Goal: Contribute content

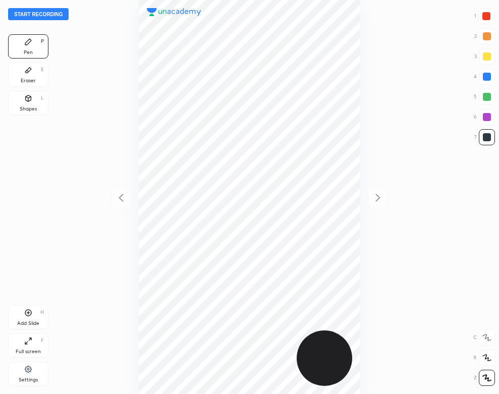
scroll to position [394, 337]
click at [59, 15] on button "Start recording" at bounding box center [38, 14] width 61 height 12
click at [26, 322] on div "Add Slide" at bounding box center [28, 323] width 22 height 5
click at [22, 321] on div "Add Slide" at bounding box center [28, 323] width 22 height 5
click at [35, 68] on div "Eraser E" at bounding box center [28, 75] width 40 height 24
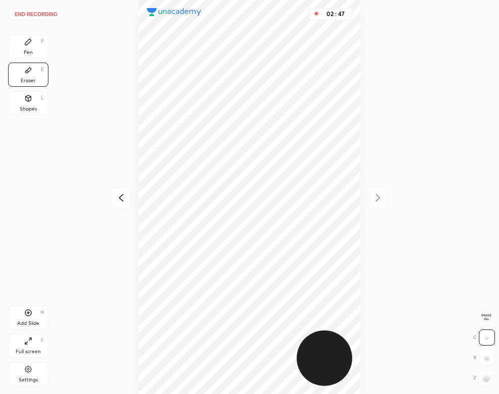
click at [26, 47] on div "Pen P" at bounding box center [28, 46] width 40 height 24
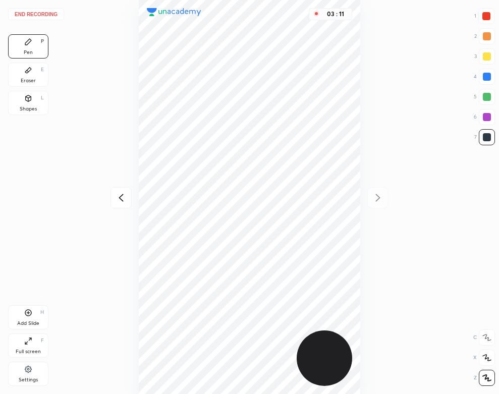
click at [35, 98] on div "Shapes L" at bounding box center [28, 103] width 40 height 24
click at [35, 53] on div "Pen P" at bounding box center [28, 46] width 40 height 24
click at [39, 21] on div "End recording 1 2 3 4 5 6 7 R O A L C X Z Erase all C X Z Pen P Eraser E Shapes…" at bounding box center [249, 197] width 499 height 394
click at [52, 11] on button "End recording" at bounding box center [36, 14] width 56 height 12
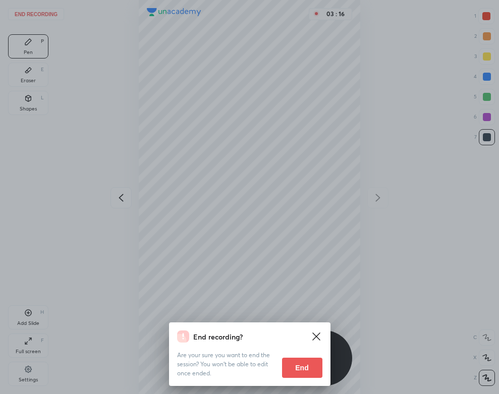
click at [290, 377] on button "End" at bounding box center [302, 368] width 40 height 20
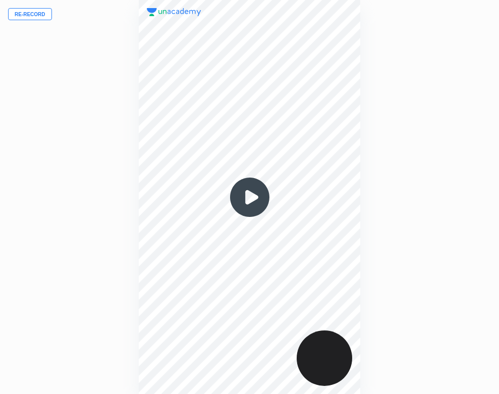
click at [260, 201] on img at bounding box center [249, 197] width 48 height 48
